Goal: Task Accomplishment & Management: Use online tool/utility

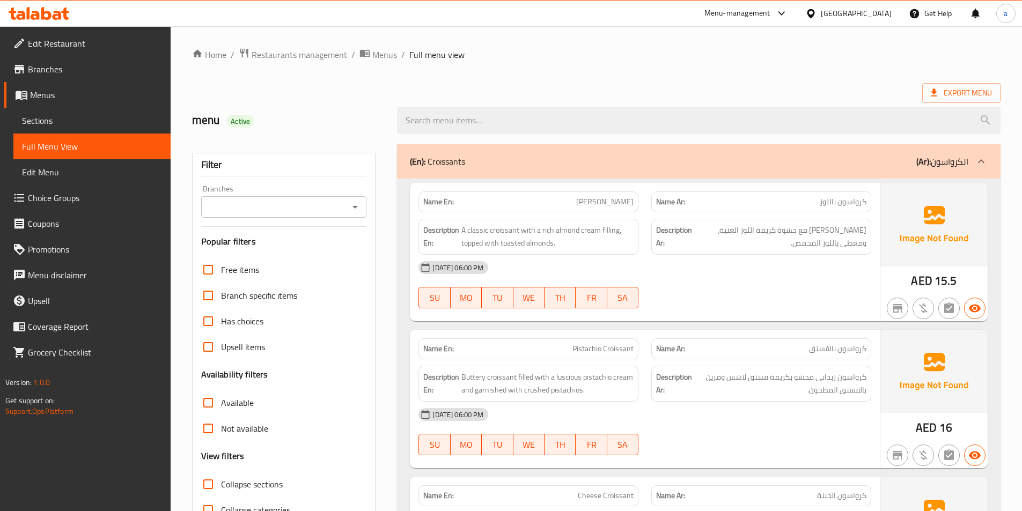
click at [833, 22] on div "[GEOGRAPHIC_DATA]" at bounding box center [849, 14] width 104 height 26
click at [844, 16] on div "[GEOGRAPHIC_DATA]" at bounding box center [856, 14] width 71 height 12
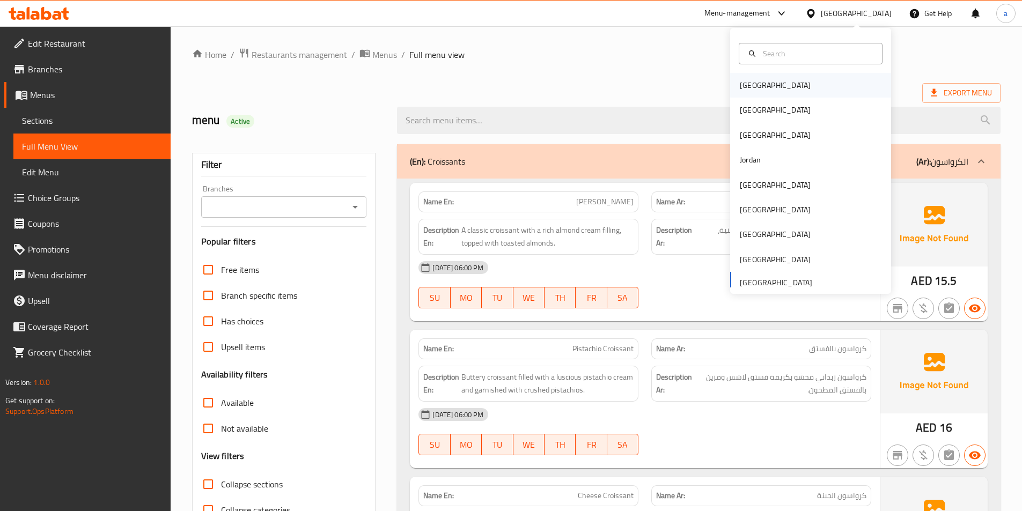
click at [770, 81] on div "[GEOGRAPHIC_DATA]" at bounding box center [810, 85] width 161 height 25
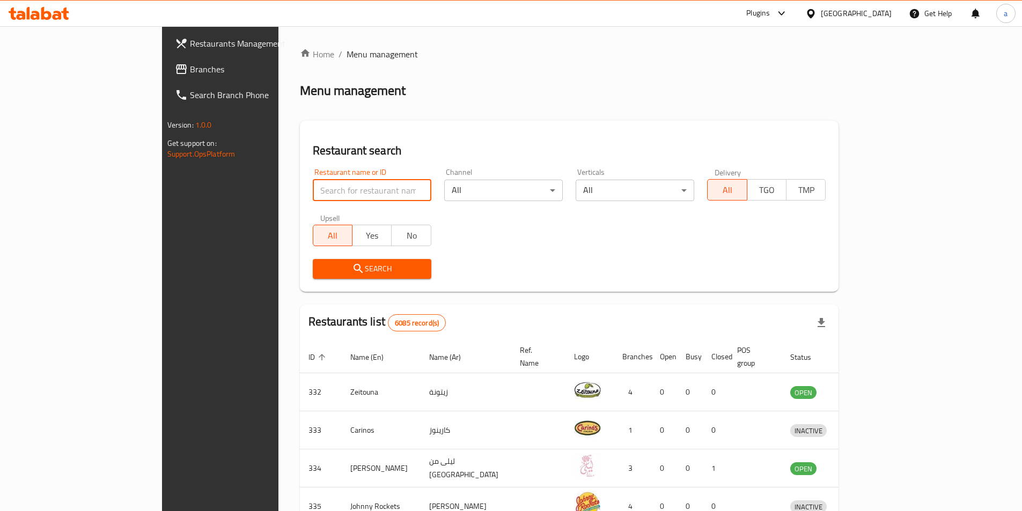
click at [326, 193] on input "search" at bounding box center [372, 190] width 119 height 21
click at [190, 72] on span "Branches" at bounding box center [257, 69] width 134 height 13
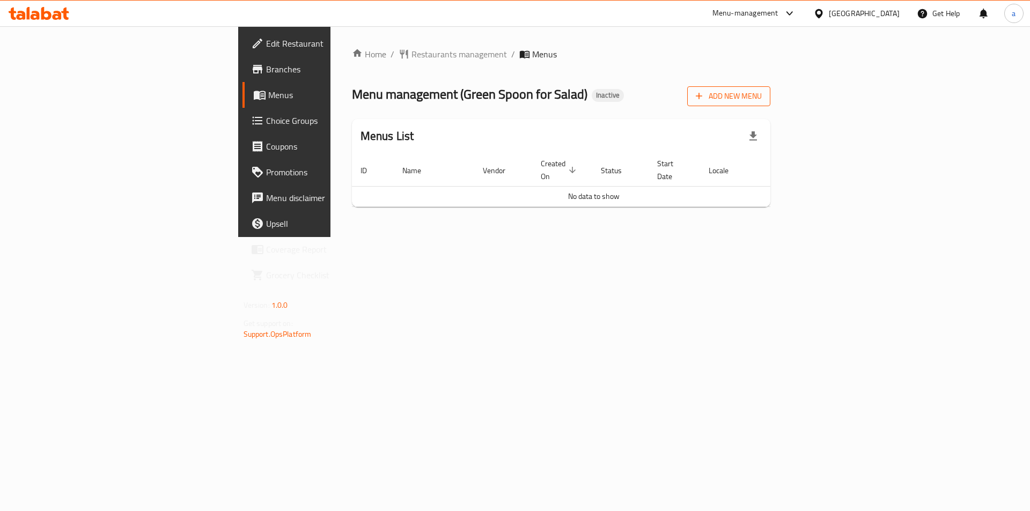
click at [762, 96] on span "Add New Menu" at bounding box center [729, 96] width 66 height 13
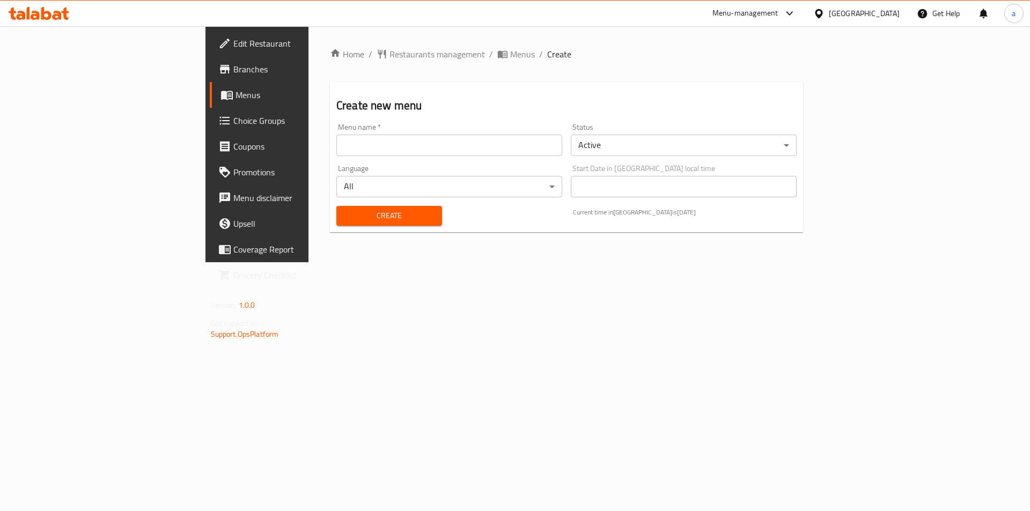
click at [480, 157] on div "Menu name   * Menu name *" at bounding box center [449, 139] width 235 height 41
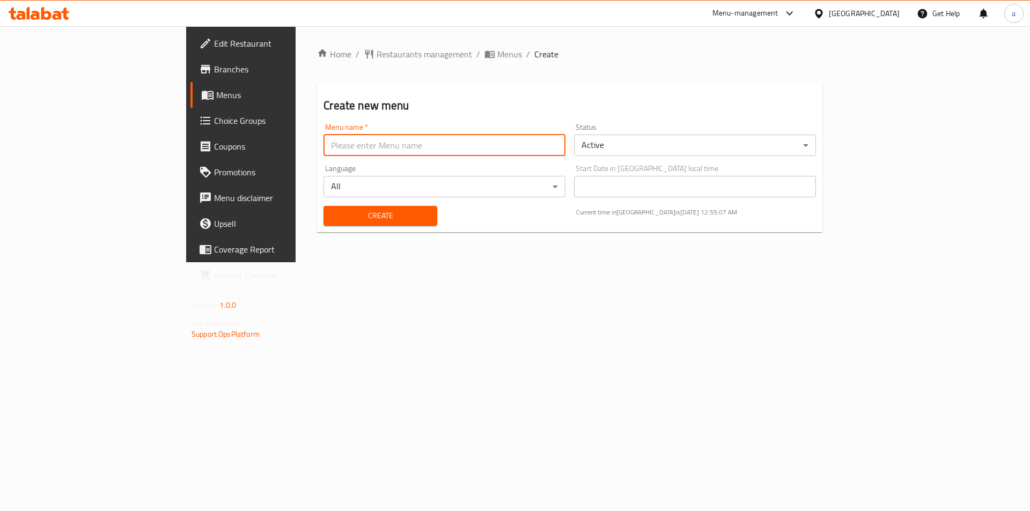
click at [474, 151] on input "text" at bounding box center [445, 145] width 242 height 21
type input "menu"
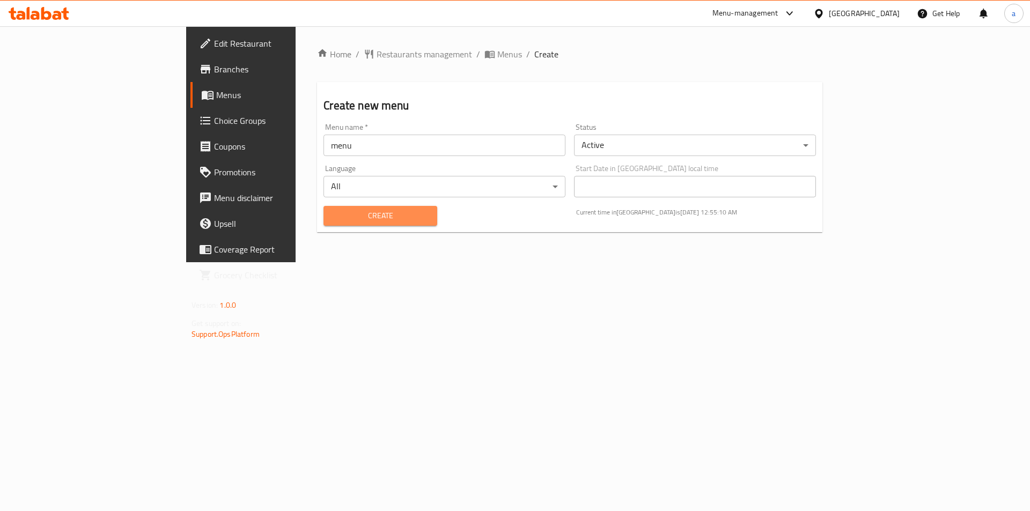
click at [332, 218] on span "Create" at bounding box center [380, 215] width 96 height 13
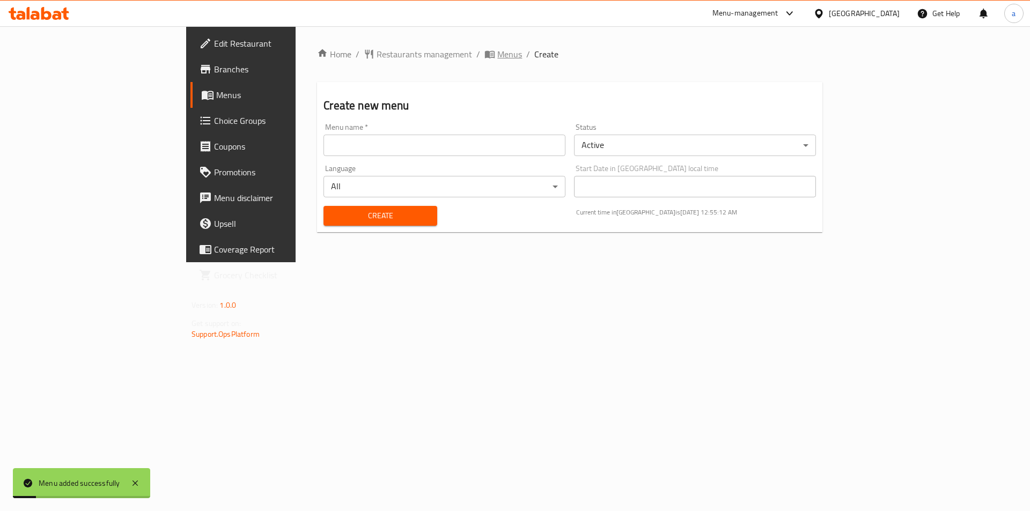
click at [485, 51] on icon "breadcrumb" at bounding box center [490, 55] width 10 height 8
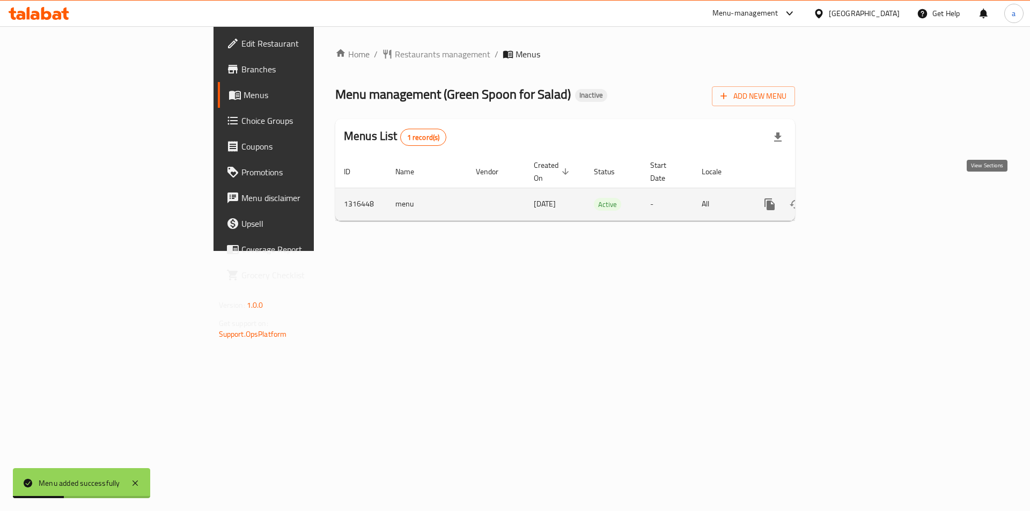
click at [854, 198] on icon "enhanced table" at bounding box center [847, 204] width 13 height 13
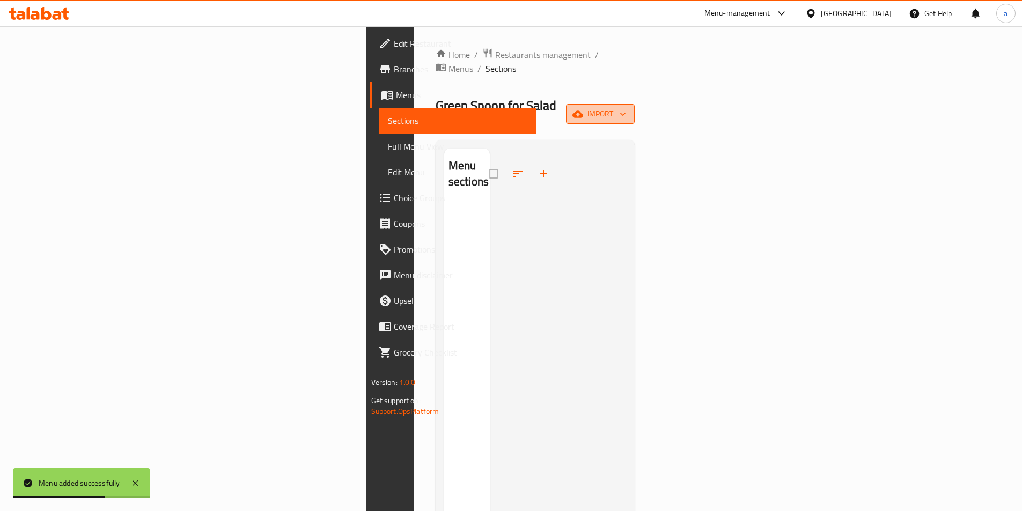
click at [626, 107] on span "import" at bounding box center [601, 113] width 52 height 13
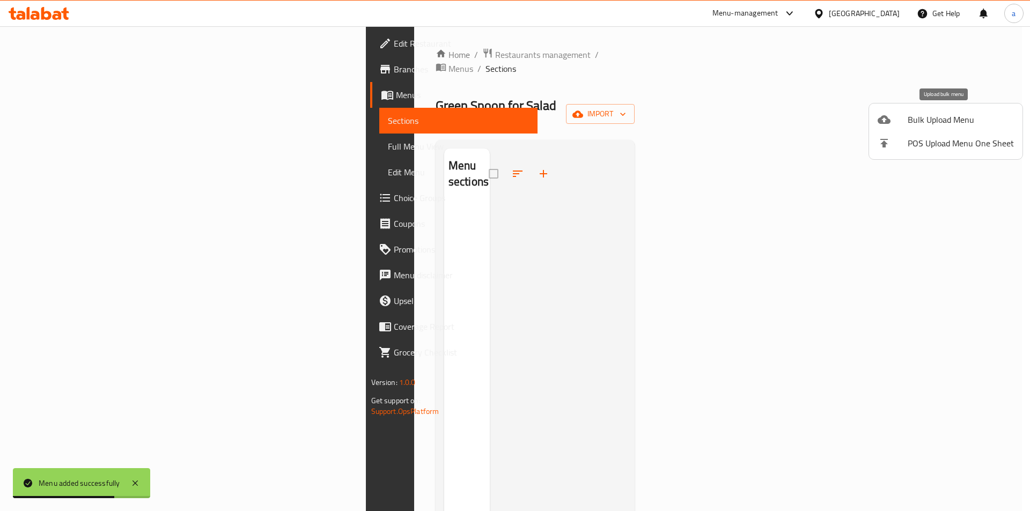
click at [908, 125] on div at bounding box center [893, 119] width 30 height 13
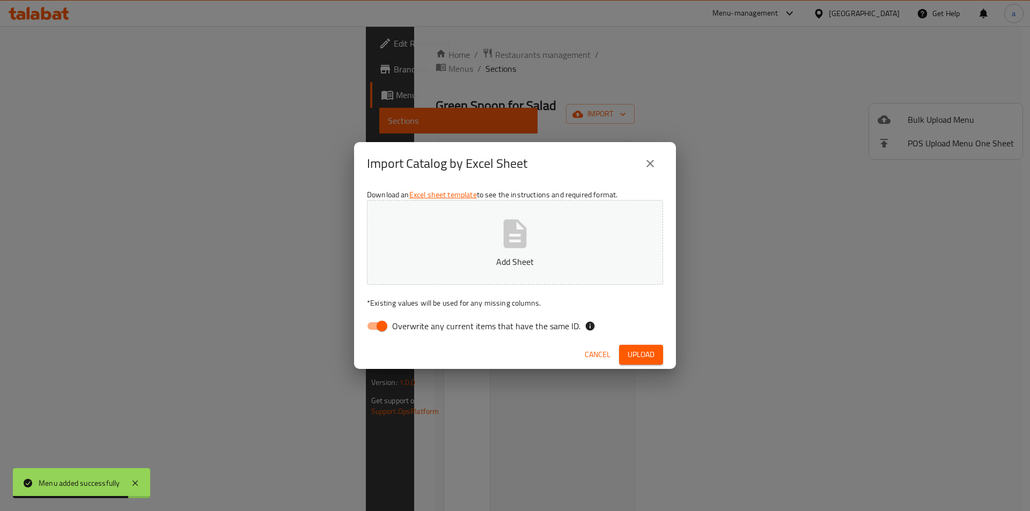
click at [408, 316] on label "Overwrite any current items that have the same ID." at bounding box center [470, 326] width 219 height 20
click at [408, 316] on input "Overwrite any current items that have the same ID." at bounding box center [382, 326] width 61 height 20
checkbox input "false"
click at [470, 280] on button "Add Sheet" at bounding box center [515, 242] width 296 height 85
click at [655, 166] on icon "close" at bounding box center [650, 163] width 13 height 13
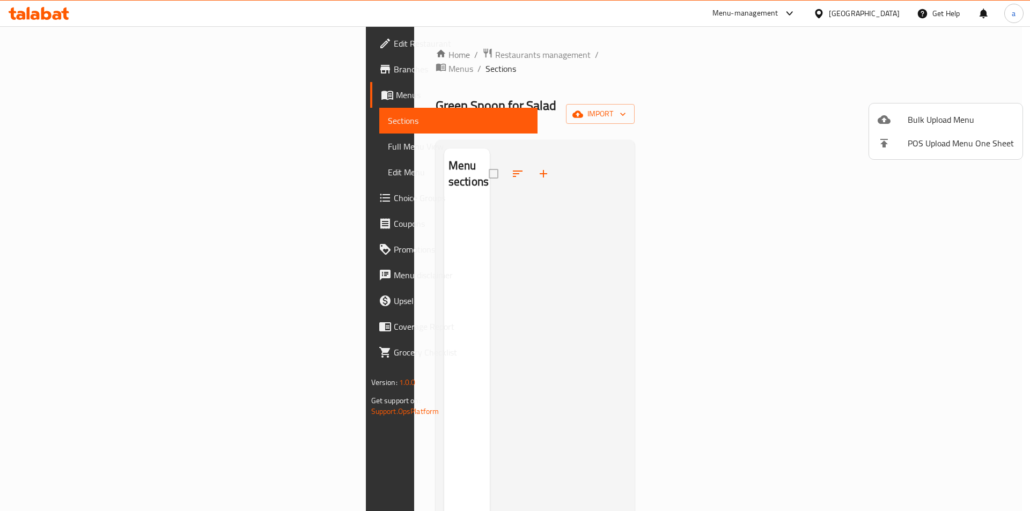
click at [660, 150] on div at bounding box center [515, 255] width 1030 height 511
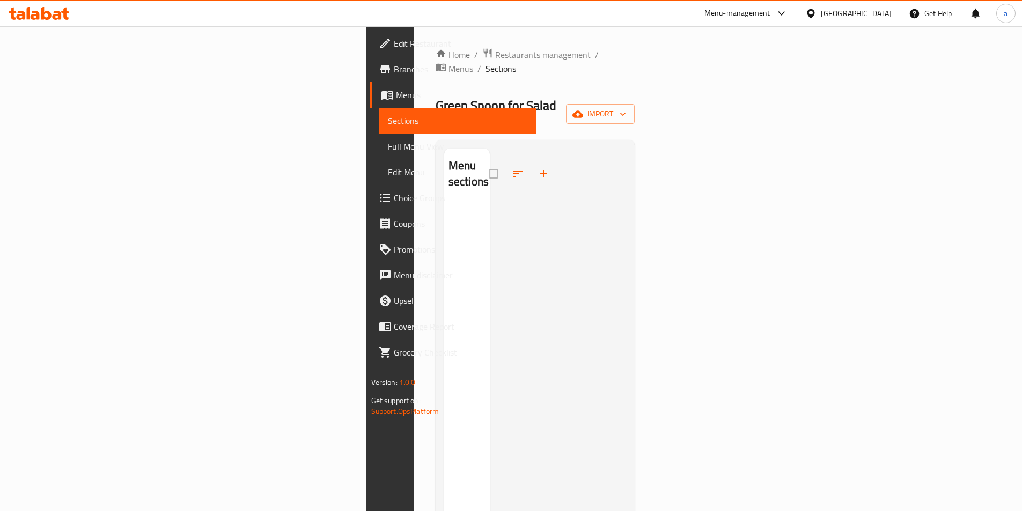
click at [394, 74] on span "Branches" at bounding box center [461, 69] width 134 height 13
